Goal: Check status

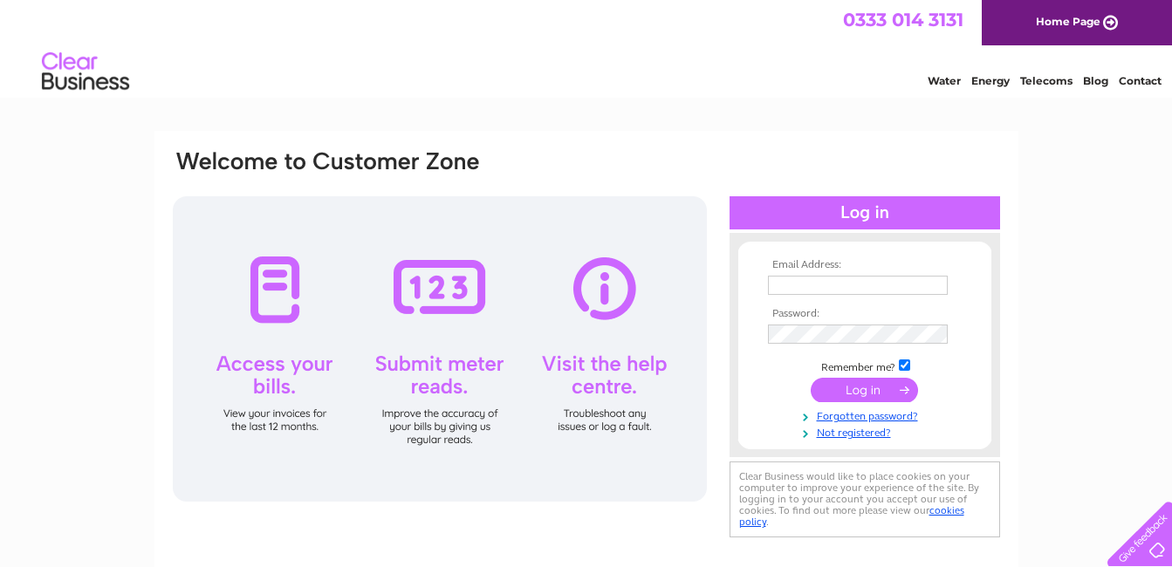
type input "[EMAIL_ADDRESS][DOMAIN_NAME]"
click at [845, 396] on input "submit" at bounding box center [864, 390] width 107 height 24
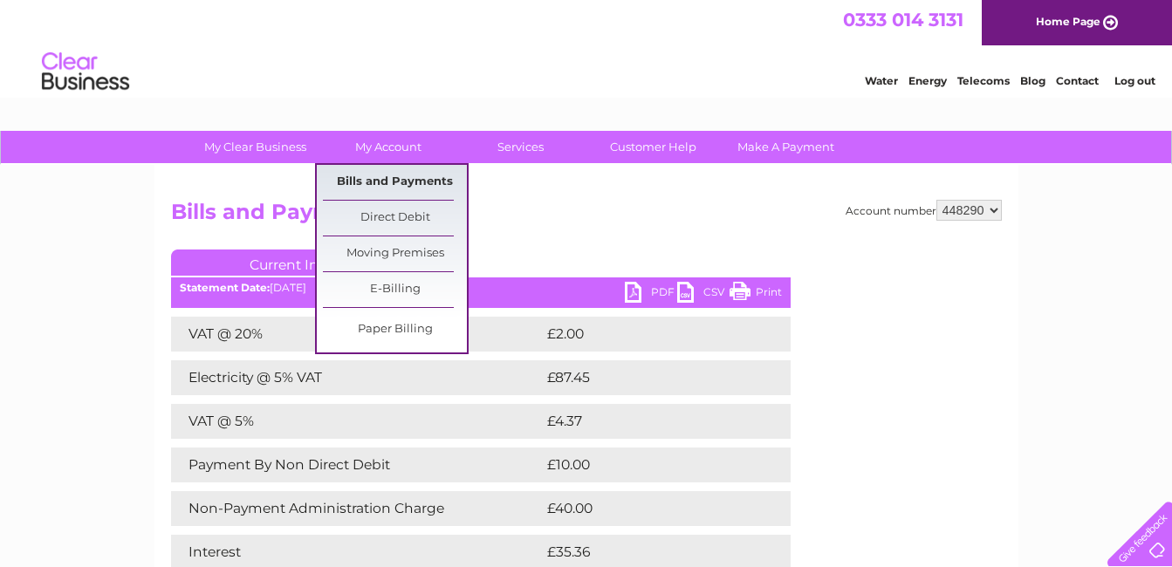
click at [350, 179] on link "Bills and Payments" at bounding box center [395, 182] width 144 height 35
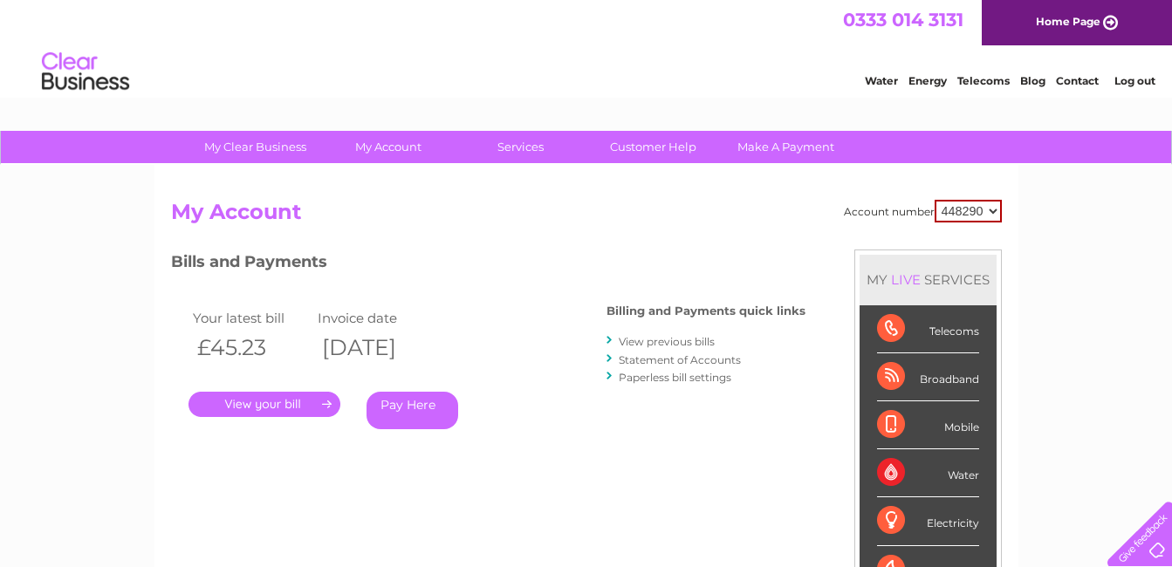
click at [660, 361] on link "Statement of Accounts" at bounding box center [680, 359] width 122 height 13
